Goal: Task Accomplishment & Management: Use online tool/utility

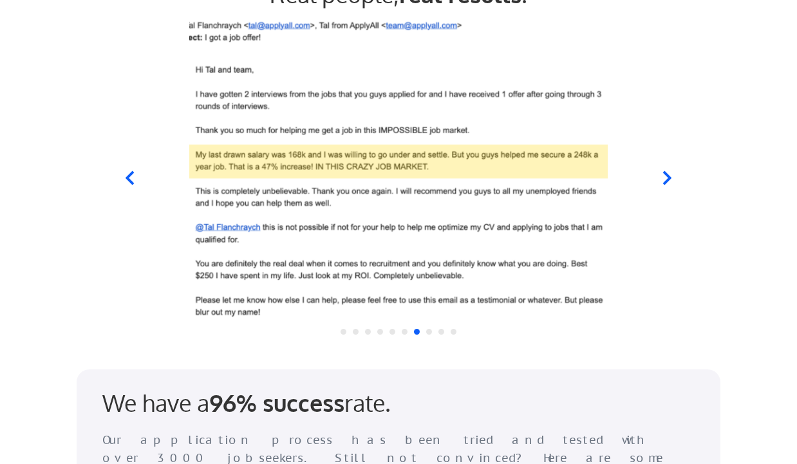
scroll to position [1163, 0]
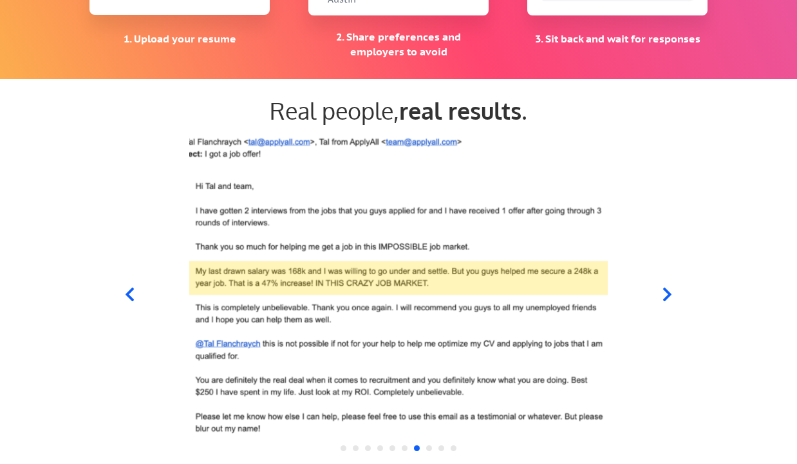
click at [663, 295] on icon at bounding box center [667, 295] width 16 height 16
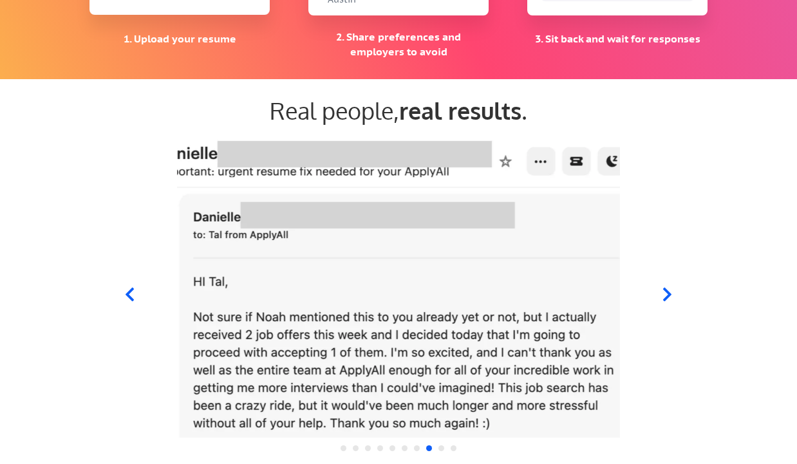
click at [669, 292] on icon at bounding box center [667, 295] width 16 height 16
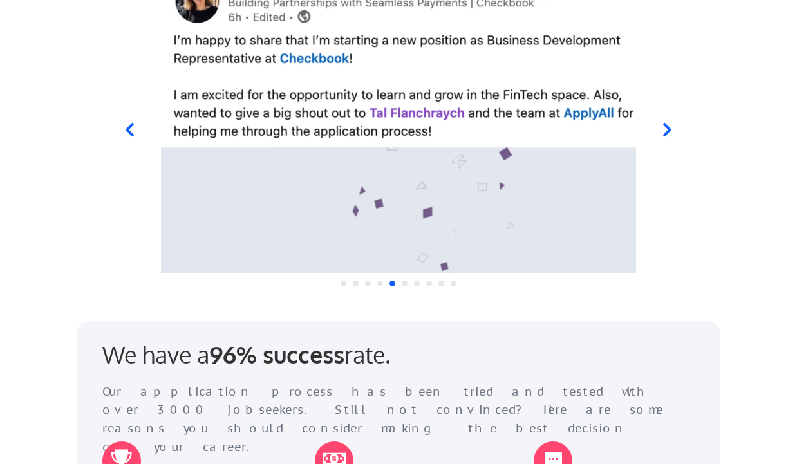
scroll to position [1222, 0]
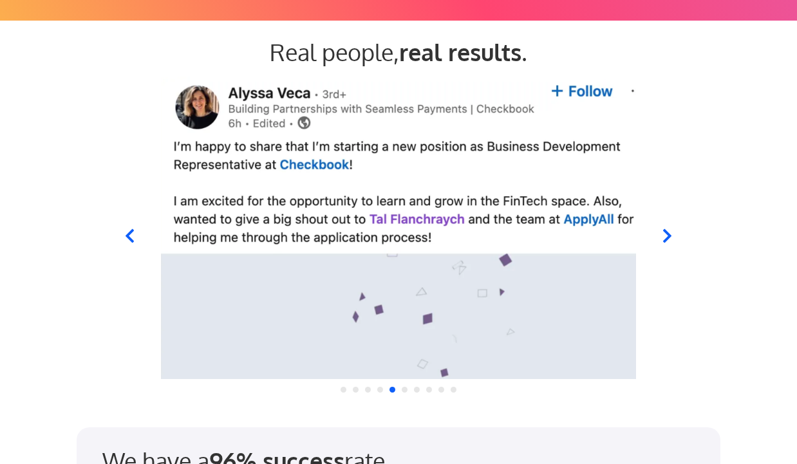
click at [665, 234] on icon at bounding box center [667, 236] width 16 height 16
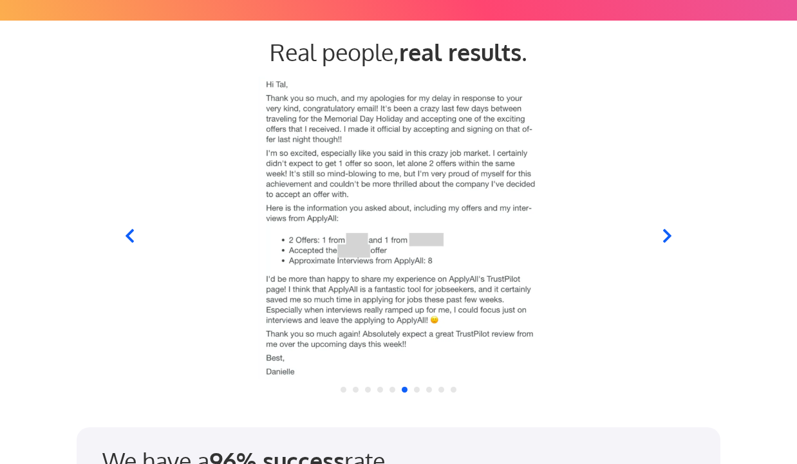
click at [665, 234] on icon at bounding box center [667, 236] width 16 height 16
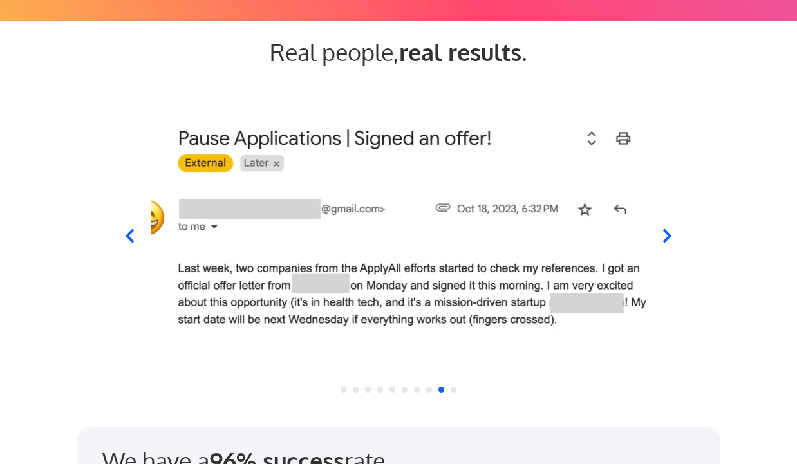
click at [664, 234] on icon at bounding box center [667, 236] width 16 height 16
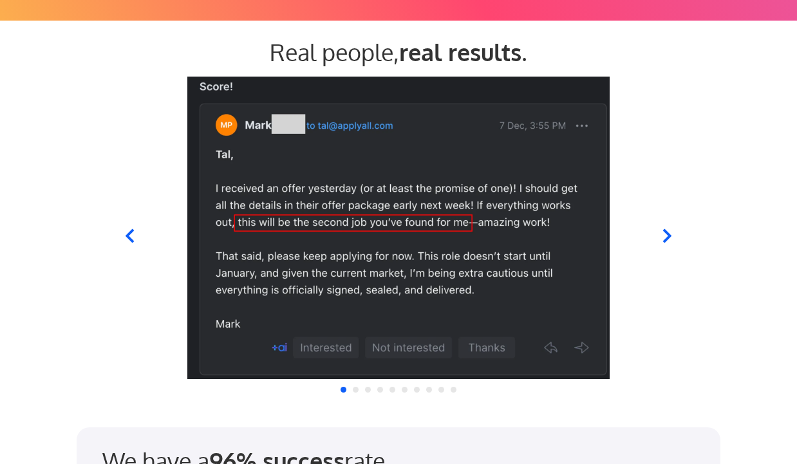
click at [131, 236] on icon at bounding box center [130, 236] width 16 height 16
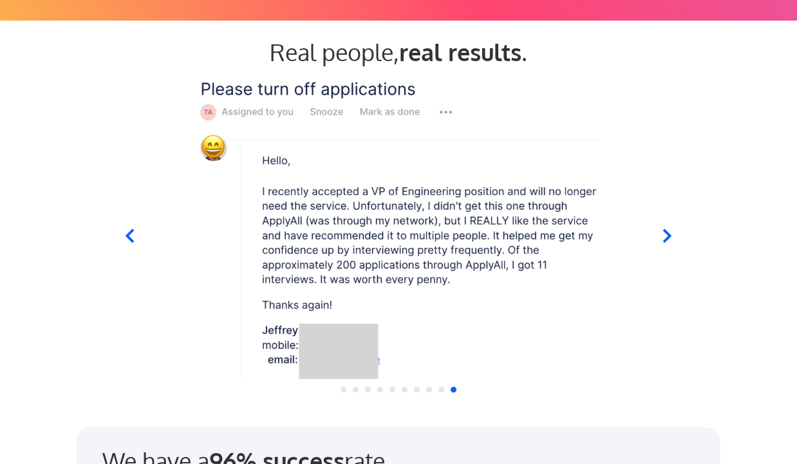
click at [666, 236] on icon at bounding box center [667, 236] width 16 height 16
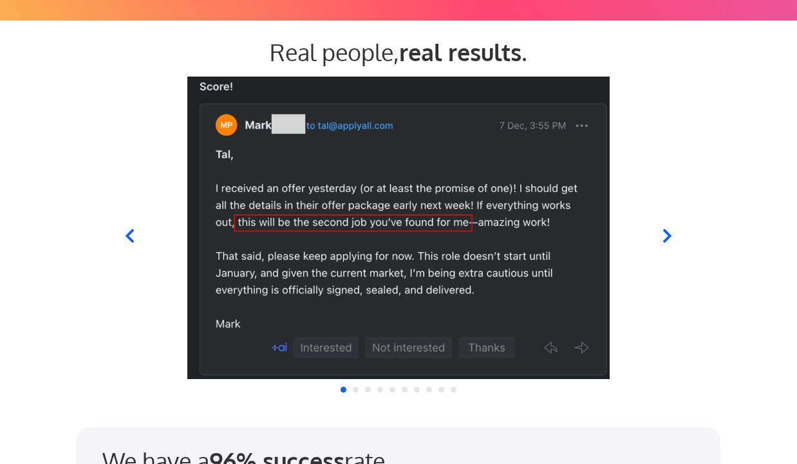
click at [666, 236] on icon at bounding box center [667, 236] width 16 height 16
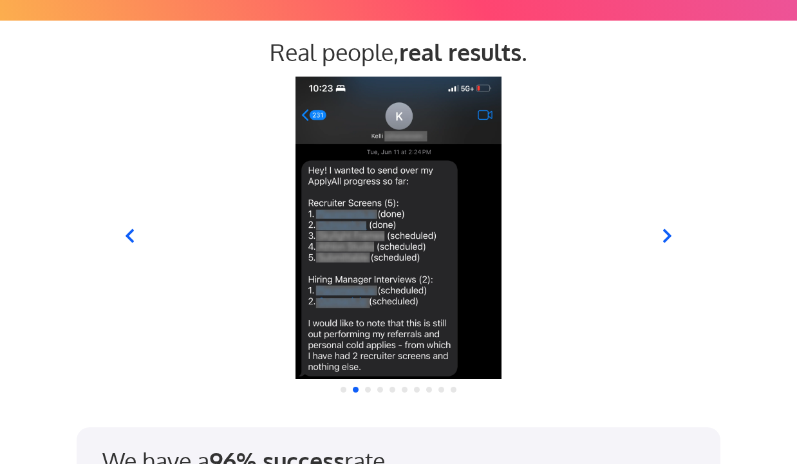
click at [666, 236] on icon at bounding box center [667, 236] width 16 height 16
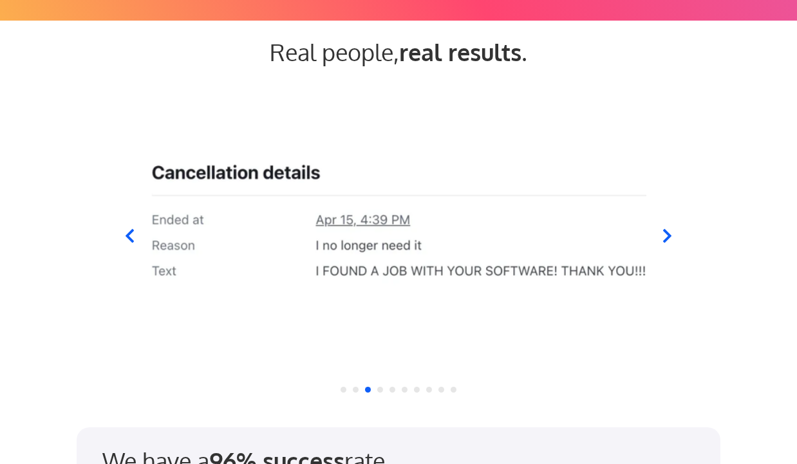
click at [666, 236] on icon at bounding box center [667, 236] width 16 height 16
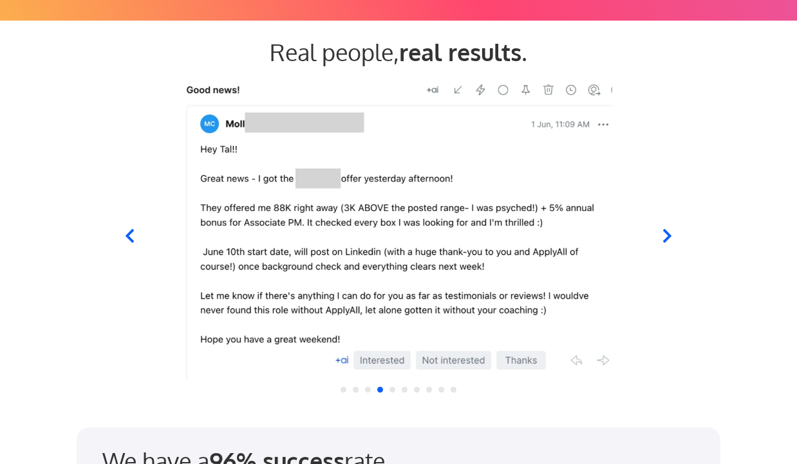
click at [666, 236] on icon at bounding box center [667, 236] width 16 height 16
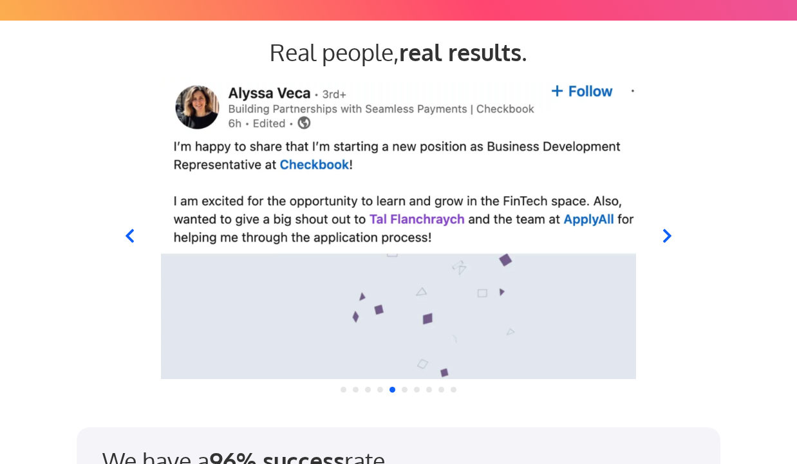
click at [666, 236] on icon at bounding box center [667, 236] width 16 height 16
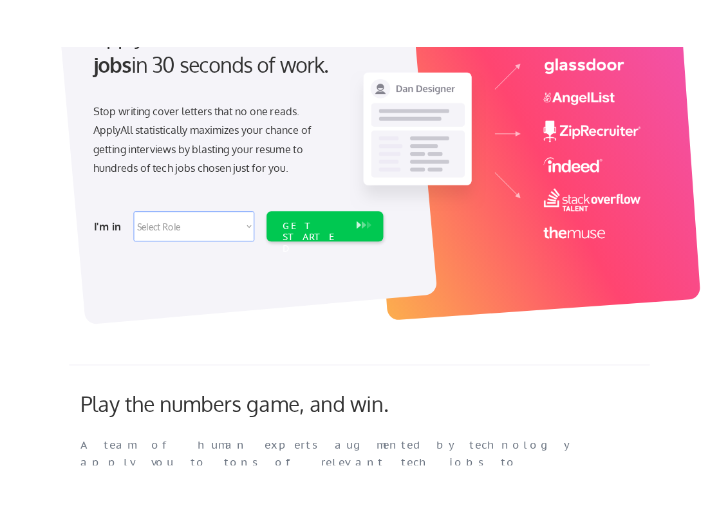
scroll to position [0, 0]
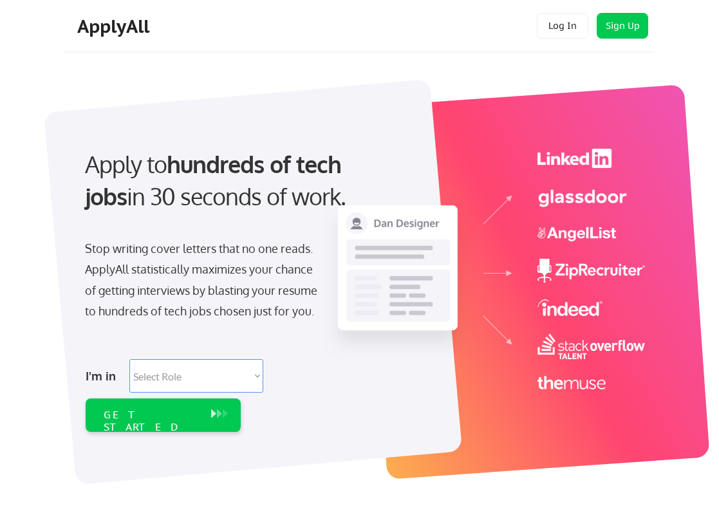
click at [238, 384] on select "Select Role Software Engineering Product Management Customer Success Sales UI/U…" at bounding box center [196, 375] width 134 height 33
